Goal: Navigation & Orientation: Find specific page/section

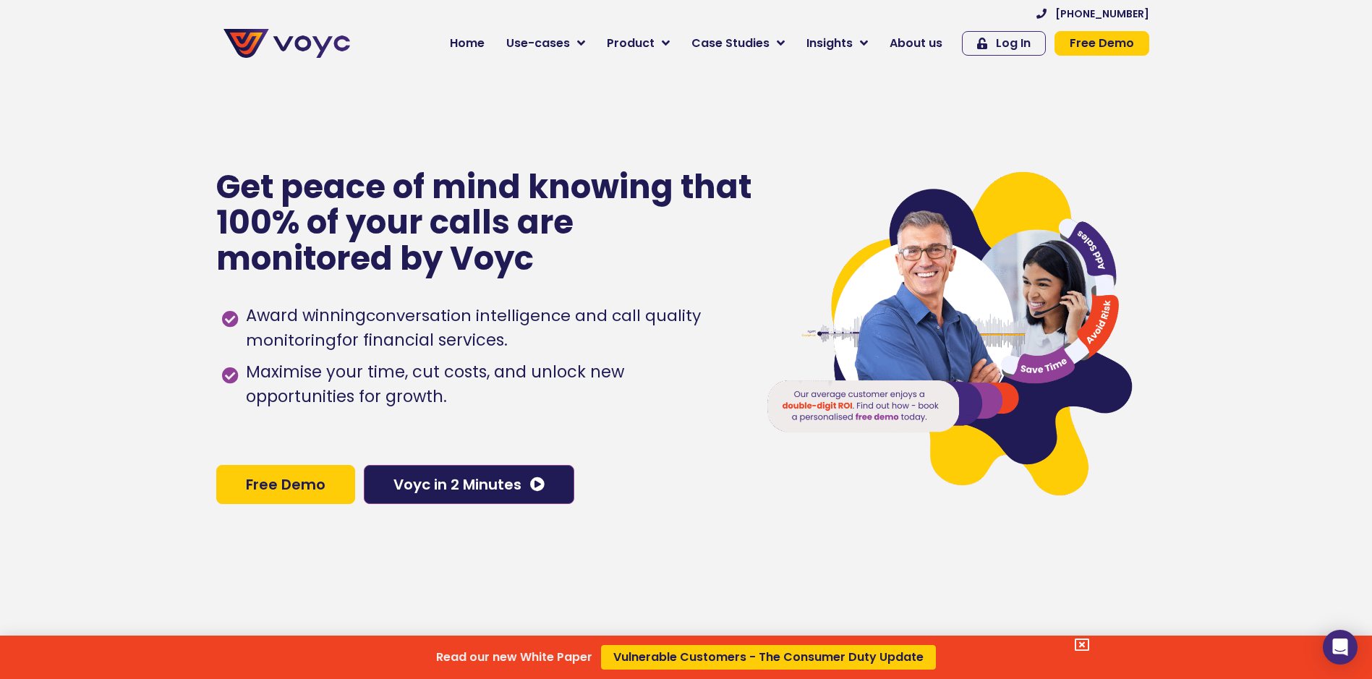
click at [592, 42] on div "Read our new White Paper Vulnerable Customers - The Consumer Duty Update" at bounding box center [686, 339] width 1372 height 679
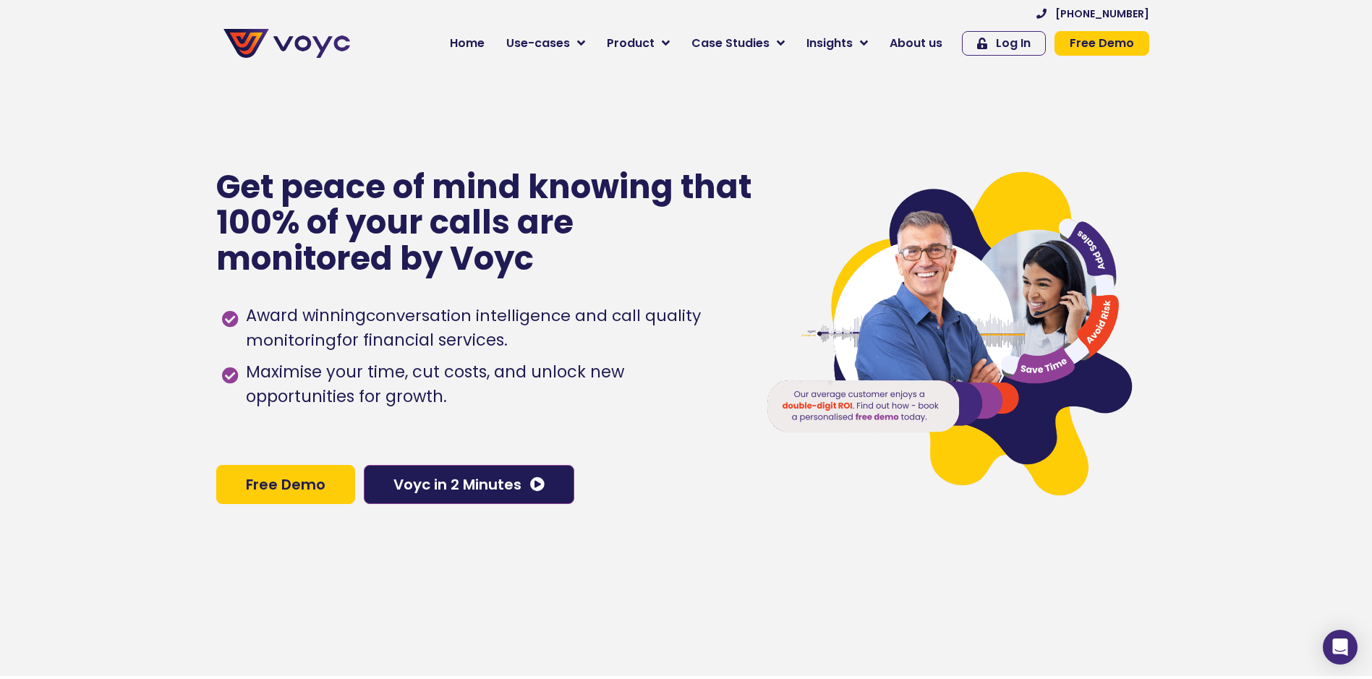
click at [585, 42] on icon at bounding box center [581, 43] width 8 height 13
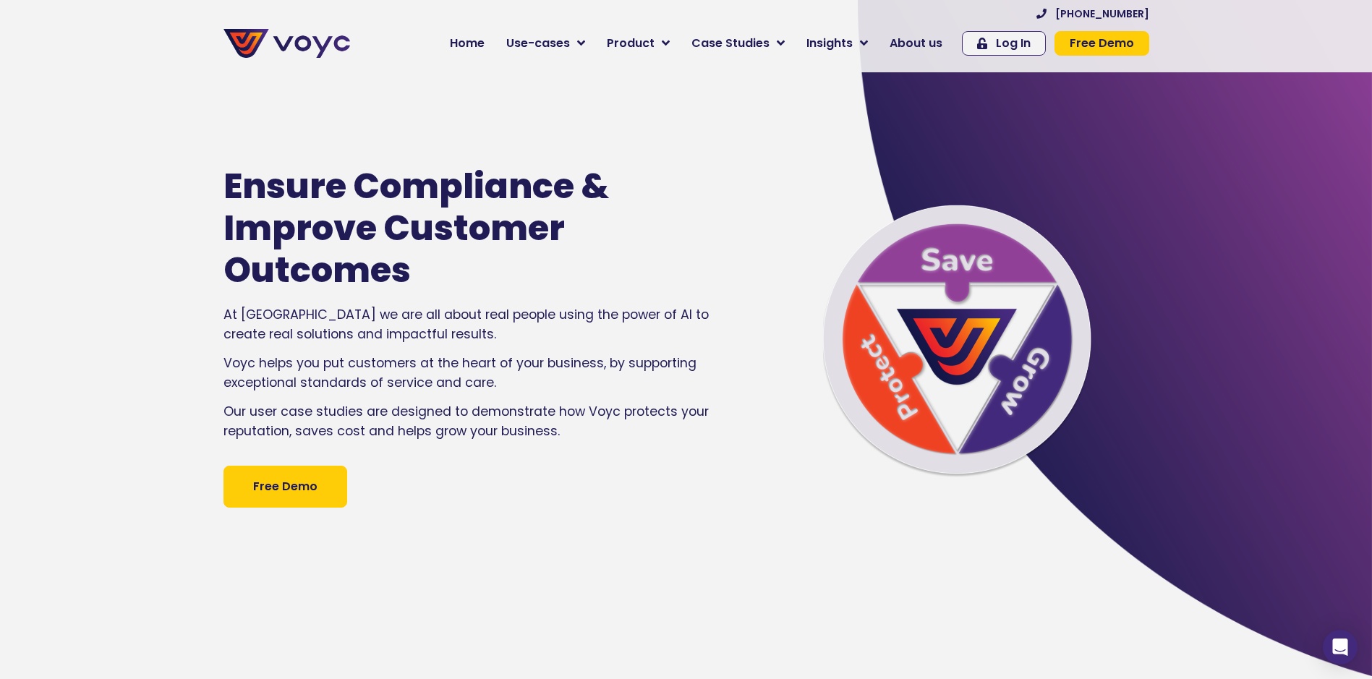
click at [477, 45] on span "Home" at bounding box center [467, 43] width 35 height 17
